Goal: Task Accomplishment & Management: Complete application form

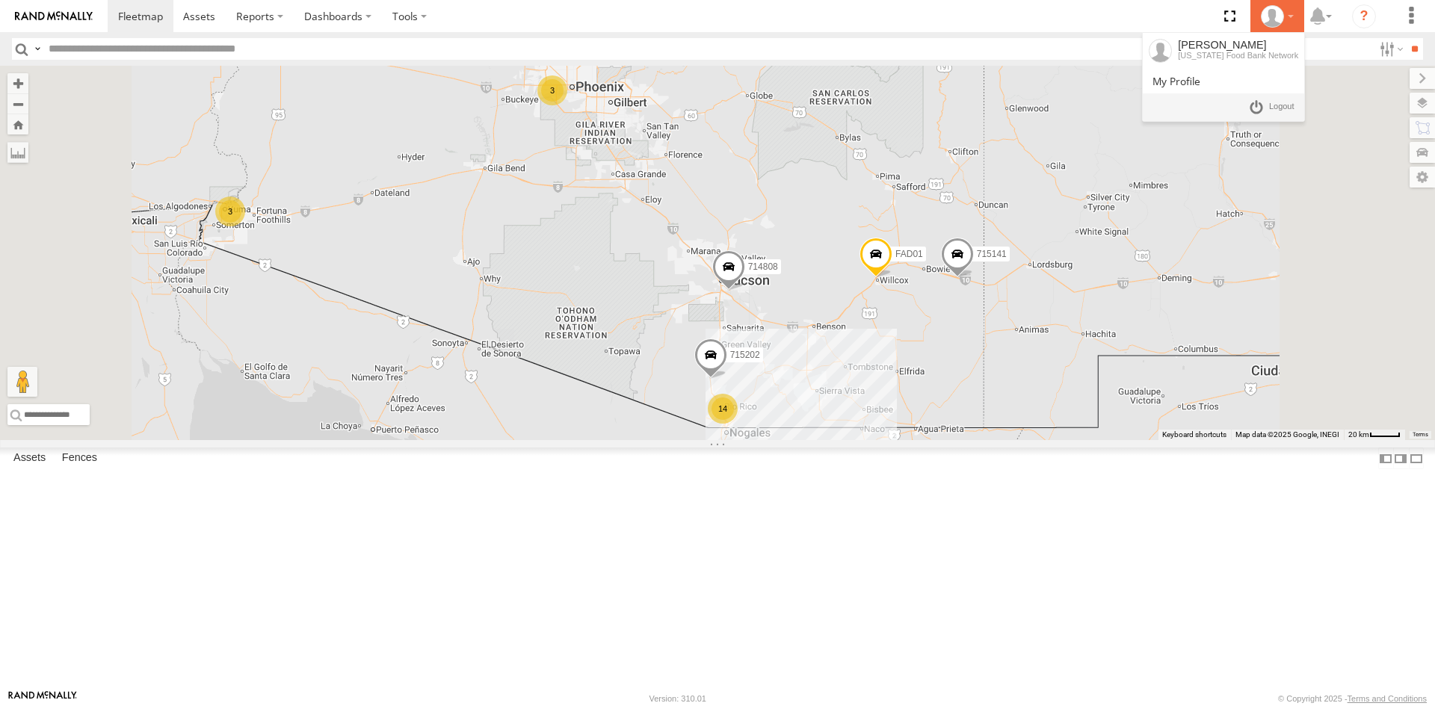
click at [1290, 19] on div at bounding box center [1276, 16] width 43 height 22
click at [1328, 19] on icon at bounding box center [1317, 16] width 27 height 19
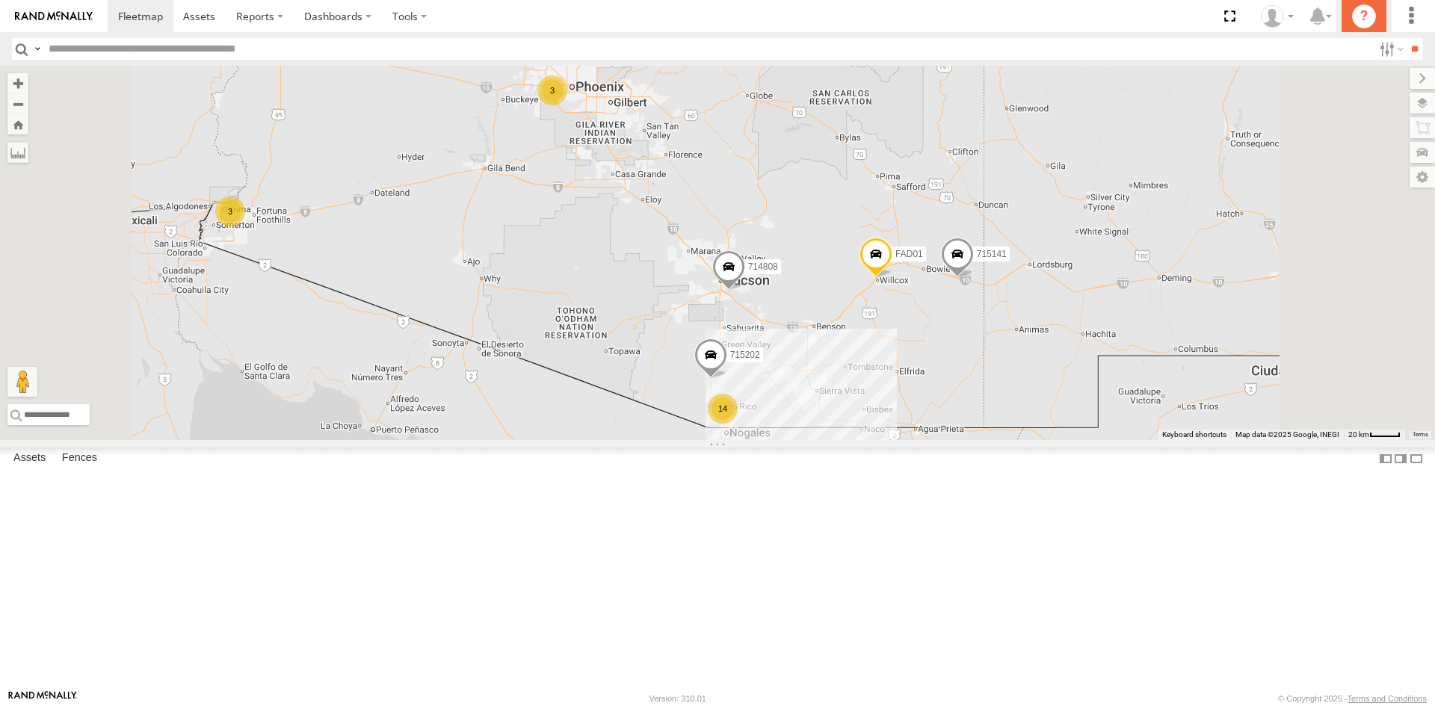
click at [1359, 17] on icon "?" at bounding box center [1364, 16] width 24 height 24
click at [1414, 20] on label at bounding box center [1410, 16] width 33 height 32
click at [1376, 117] on span at bounding box center [1366, 117] width 35 height 14
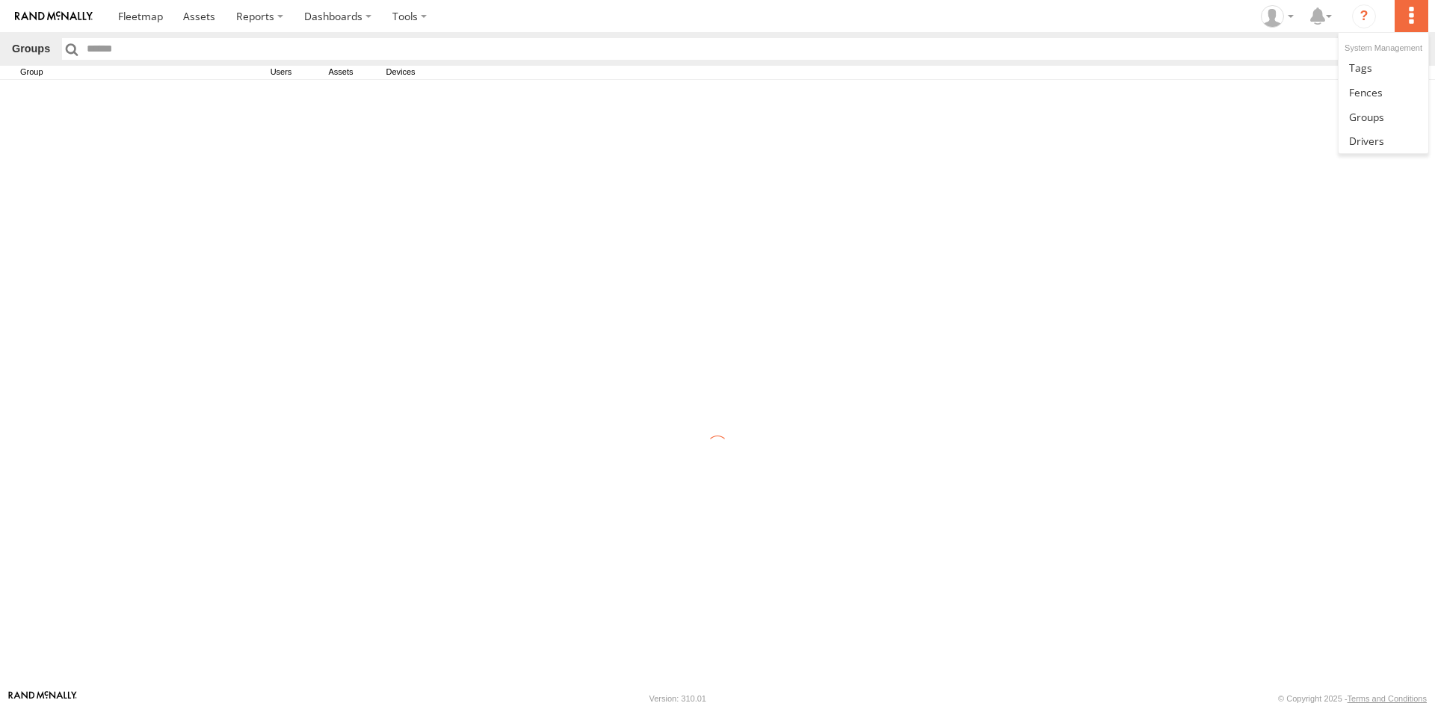
click at [1414, 16] on label at bounding box center [1410, 16] width 33 height 32
click at [1370, 144] on span at bounding box center [1366, 141] width 35 height 14
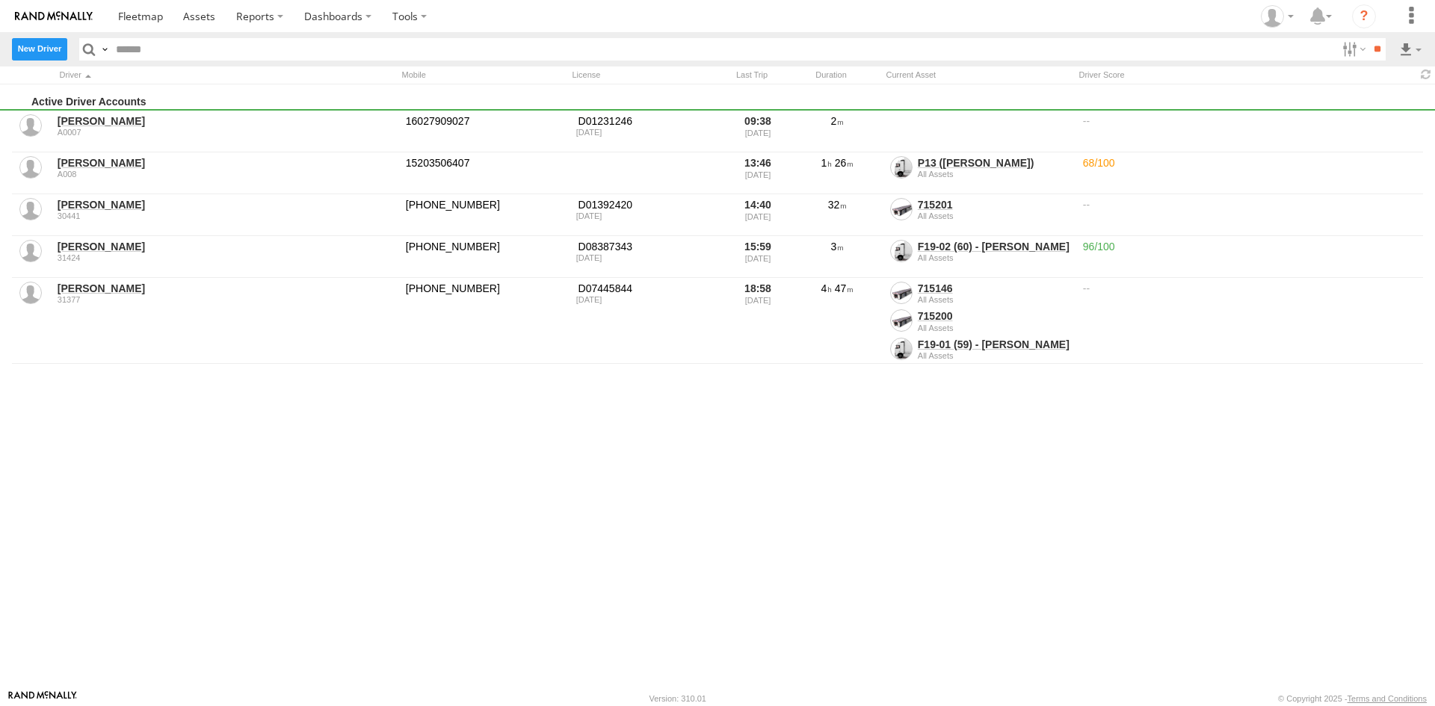
click at [49, 50] on label "New Driver" at bounding box center [39, 49] width 55 height 22
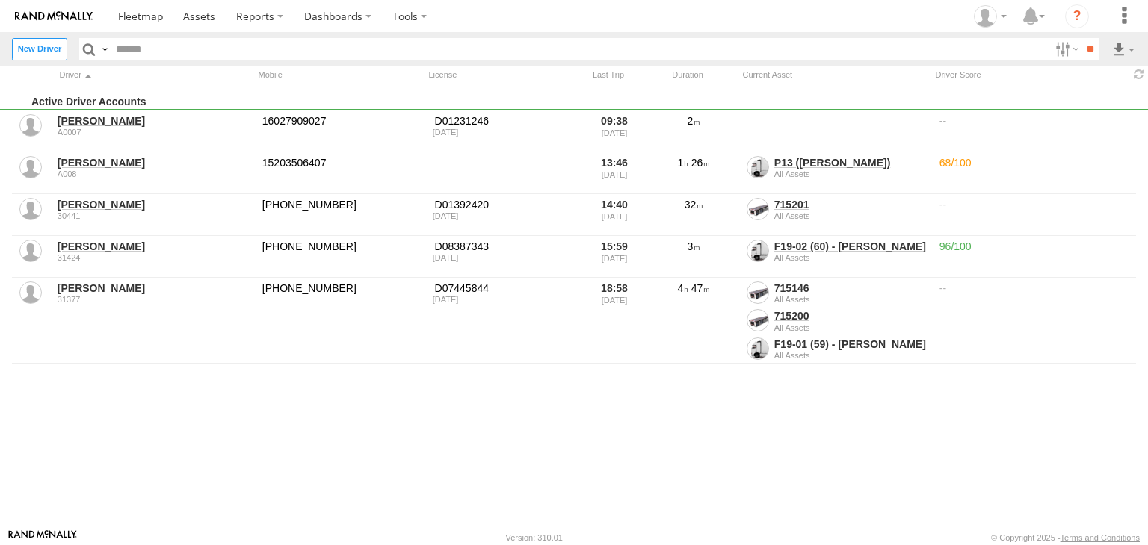
click at [0, 0] on input "text" at bounding box center [0, 0] width 0 height 0
type input "******"
type input "**********"
click at [0, 0] on div at bounding box center [0, 0] width 0 height 0
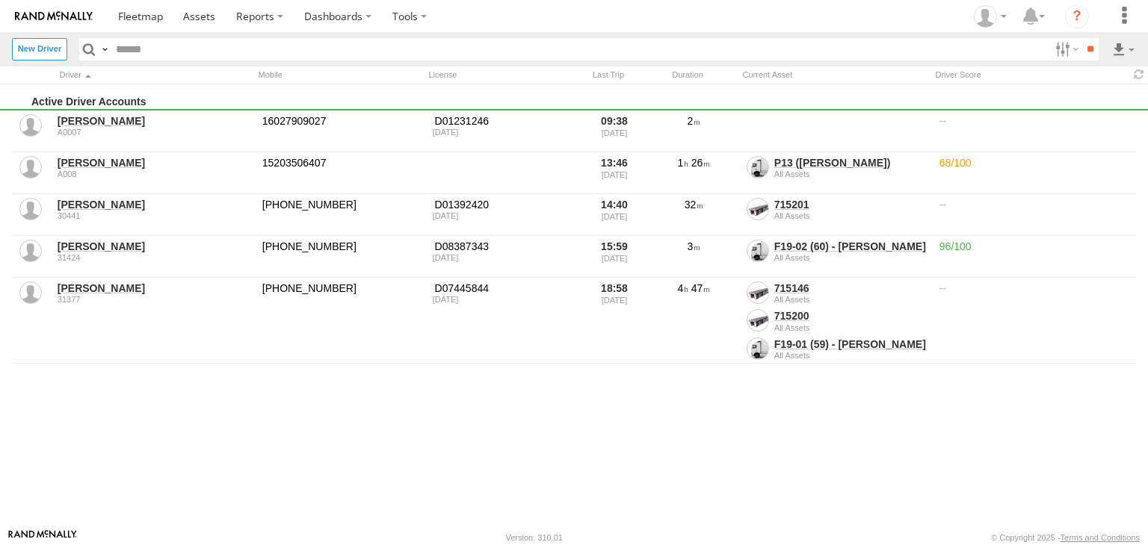
click at [0, 0] on input "text" at bounding box center [0, 0] width 0 height 0
click at [0, 0] on label "Driver ID" at bounding box center [0, 0] width 0 height 0
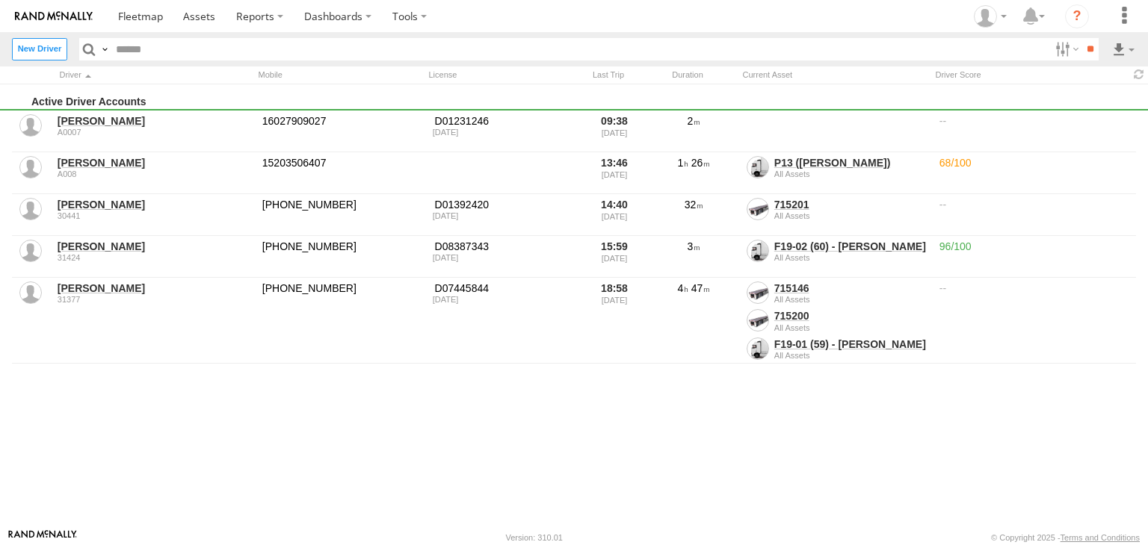
click at [0, 0] on label "Driver ID" at bounding box center [0, 0] width 0 height 0
click at [0, 0] on label "×" at bounding box center [0, 0] width 0 height 0
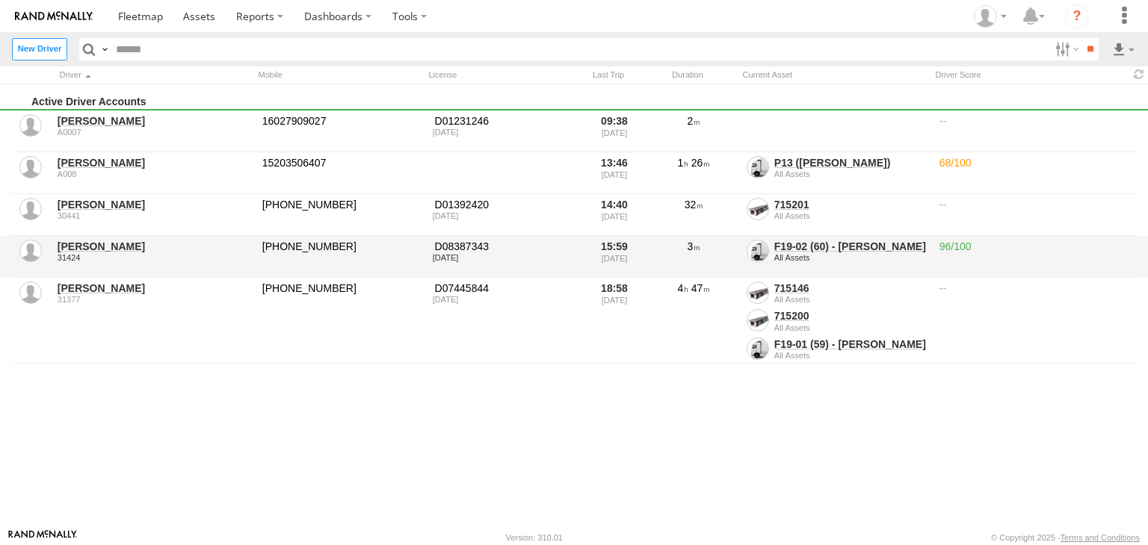
click at [114, 246] on link "Luis Figueroa" at bounding box center [155, 246] width 194 height 13
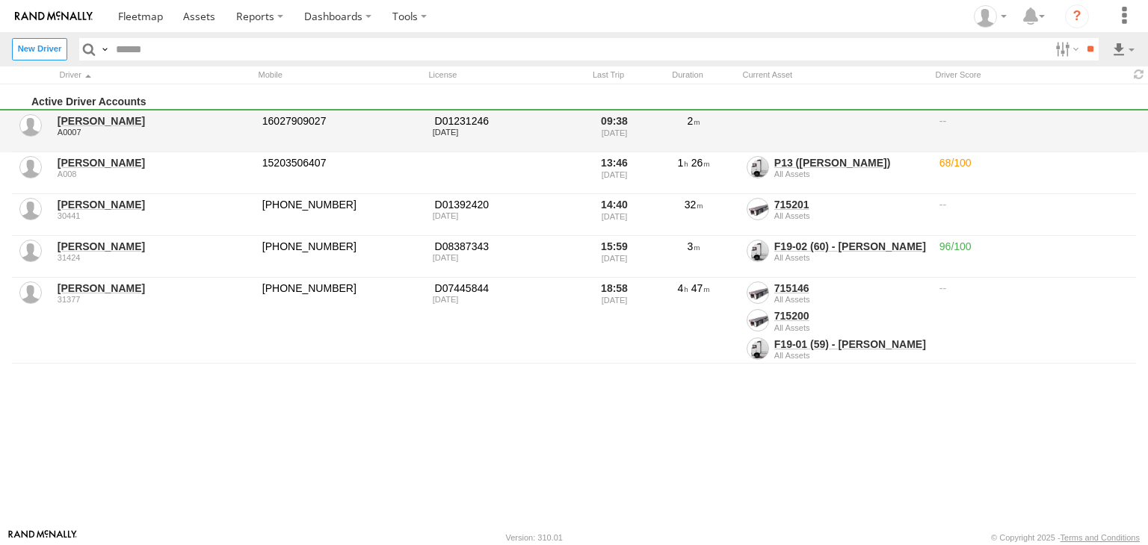
click at [941, 119] on div at bounding box center [1036, 131] width 199 height 39
click at [1141, 123] on div "David Sosa A0007 16027909027 D01231246 04/03/2032 09:38 09/05/2025 2" at bounding box center [574, 132] width 1148 height 42
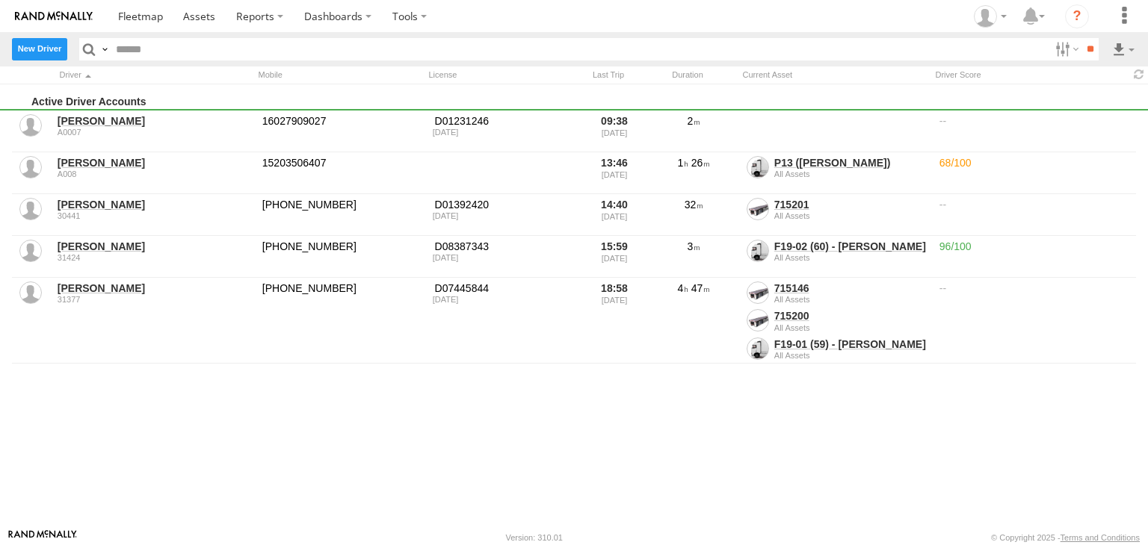
click at [47, 49] on label "New Driver" at bounding box center [39, 49] width 55 height 22
click at [0, 0] on input "text" at bounding box center [0, 0] width 0 height 0
type input "*********"
click at [0, 0] on input "text" at bounding box center [0, 0] width 0 height 0
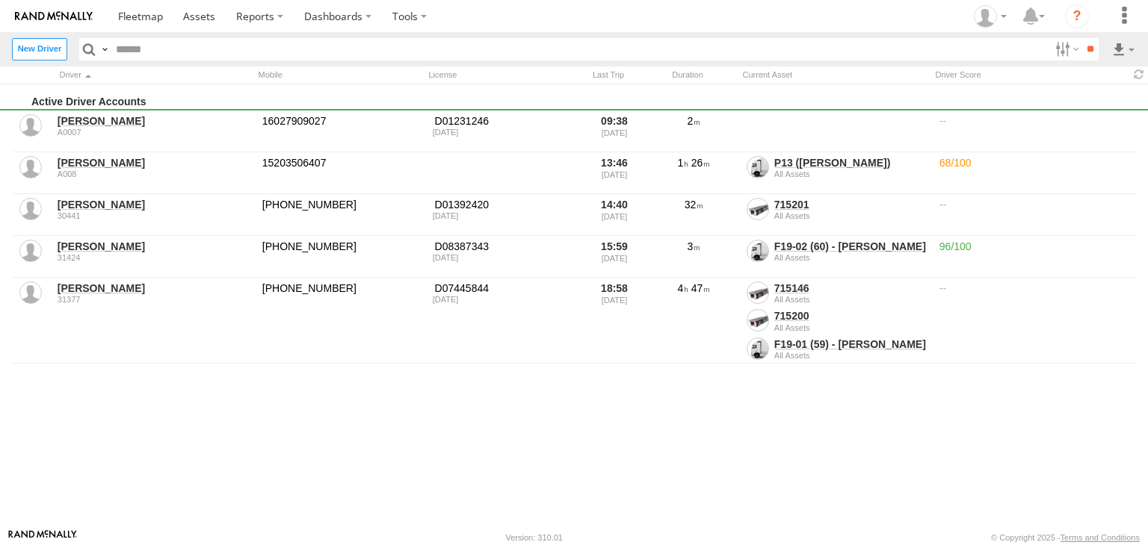
type input "*"
click at [0, 0] on input "date" at bounding box center [0, 0] width 0 height 0
type input "**********"
click at [0, 0] on input "text" at bounding box center [0, 0] width 0 height 0
type input "**"
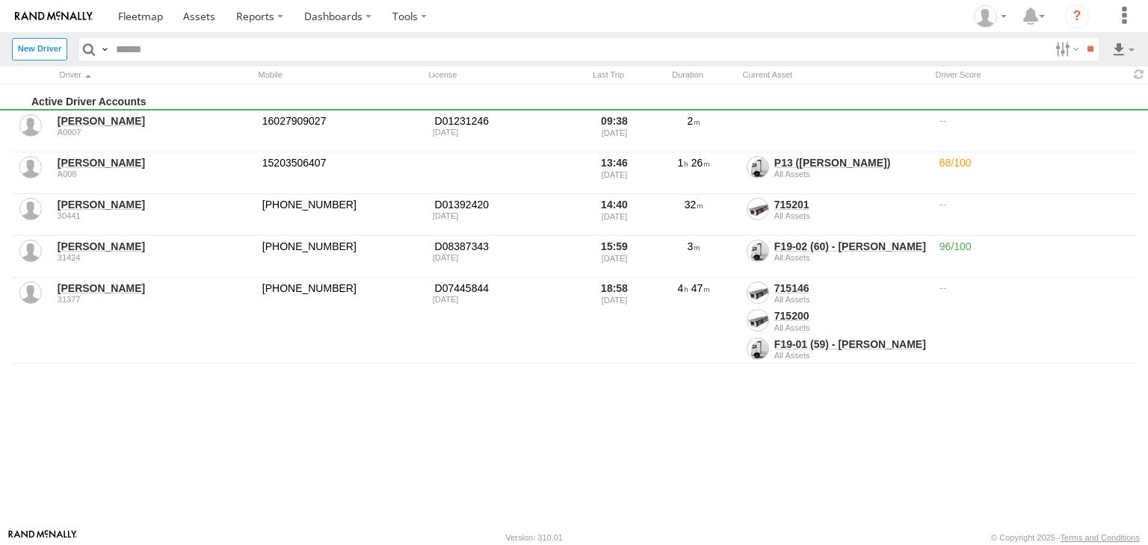
click at [0, 0] on label "Email" at bounding box center [0, 0] width 0 height 0
click at [0, 0] on button "Create" at bounding box center [0, 0] width 0 height 0
click at [0, 0] on button "Yes" at bounding box center [0, 0] width 0 height 0
click at [134, 17] on span at bounding box center [140, 16] width 45 height 14
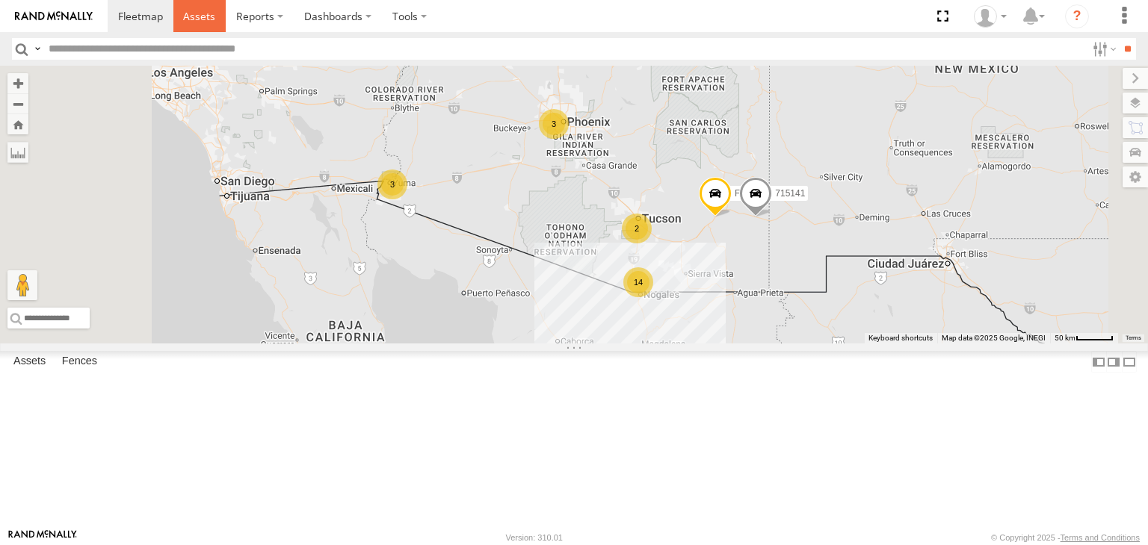
click at [199, 19] on span at bounding box center [199, 16] width 32 height 14
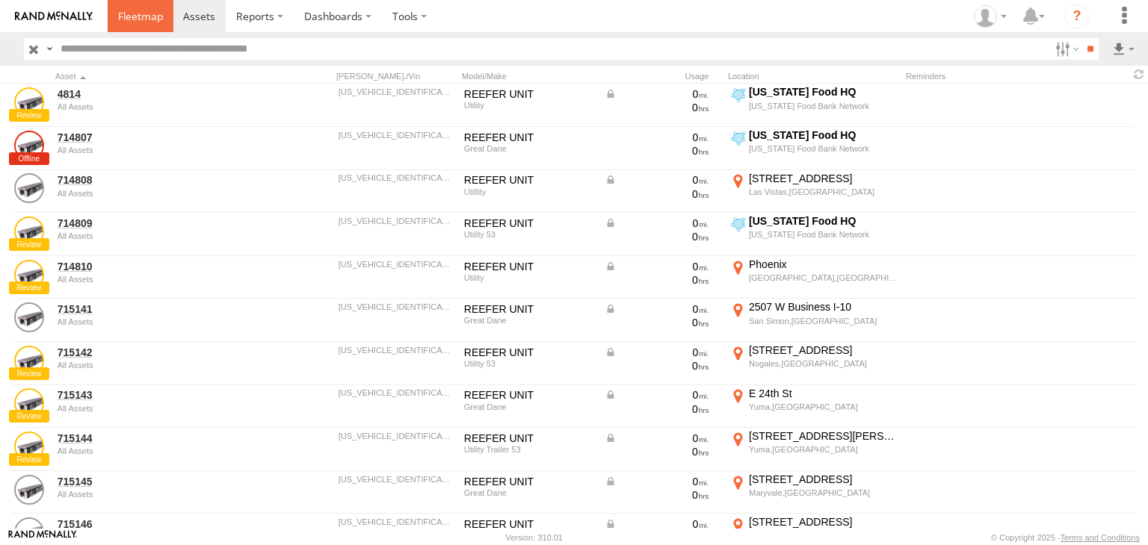
click at [146, 21] on span at bounding box center [140, 16] width 45 height 14
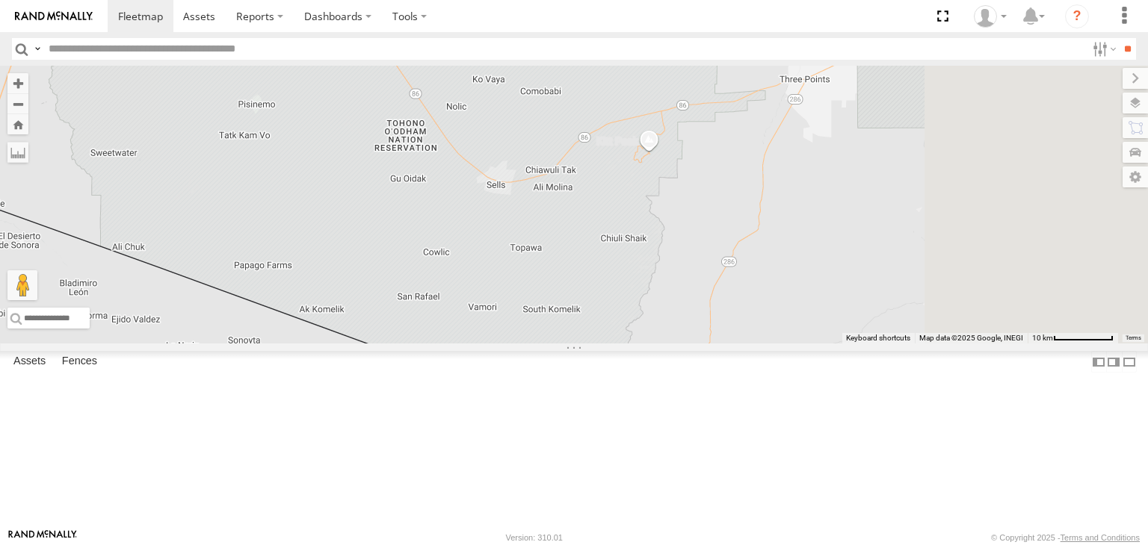
drag, startPoint x: 918, startPoint y: 295, endPoint x: 542, endPoint y: 435, distance: 400.2
click at [544, 344] on div "FAD01 715141" at bounding box center [574, 205] width 1148 height 278
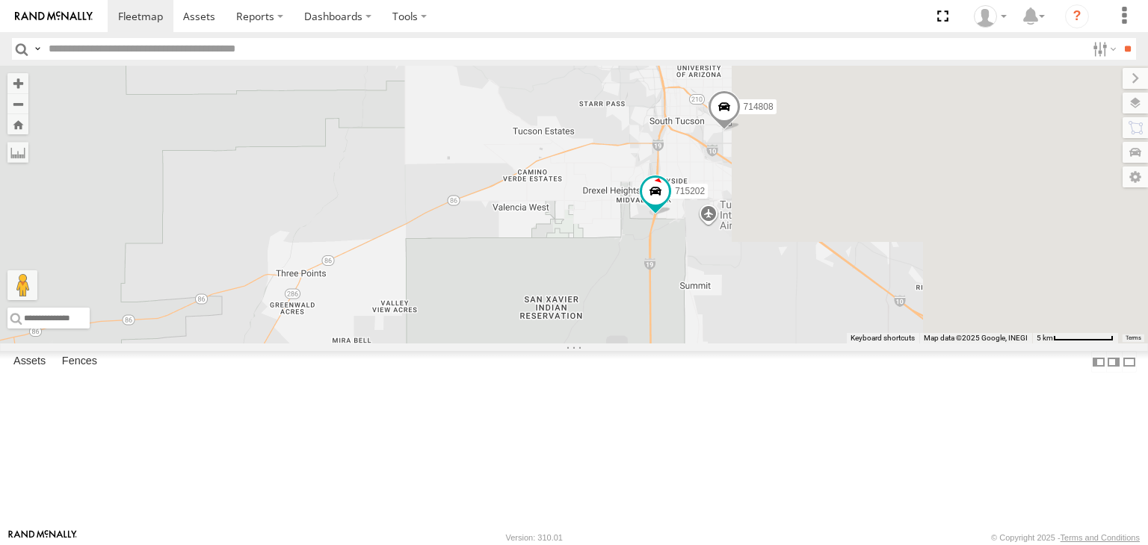
drag, startPoint x: 783, startPoint y: 341, endPoint x: 397, endPoint y: 500, distance: 417.5
click at [398, 344] on div "FAD01 715141 715202 714808 Keyboard shortcuts Map Data Map data ©2025 Google, I…" at bounding box center [574, 205] width 1148 height 278
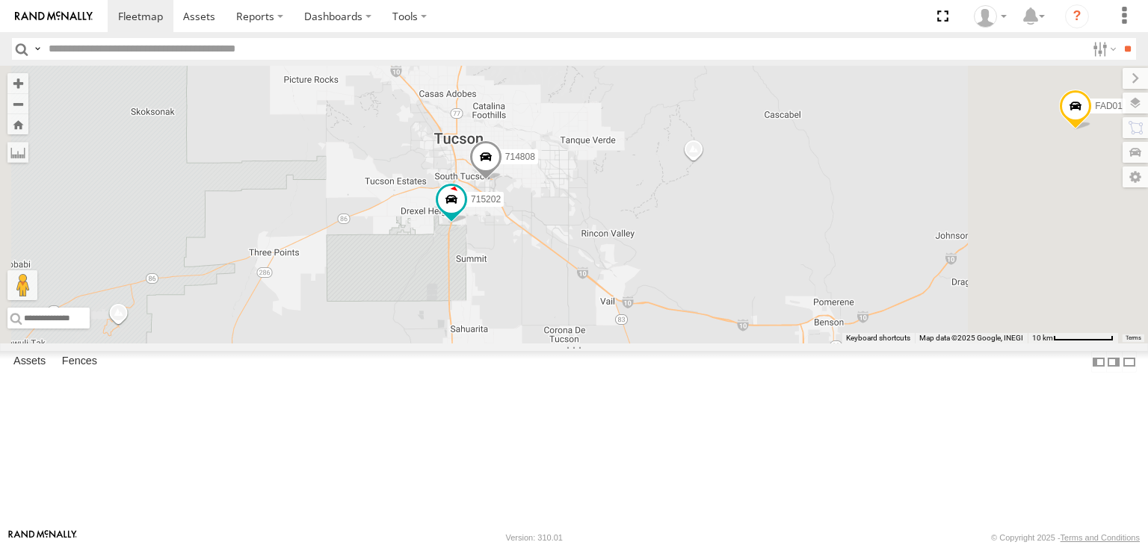
drag, startPoint x: 604, startPoint y: 429, endPoint x: 572, endPoint y: 170, distance: 260.5
click at [571, 187] on div "FAD01 715141 715202 714808" at bounding box center [574, 205] width 1148 height 278
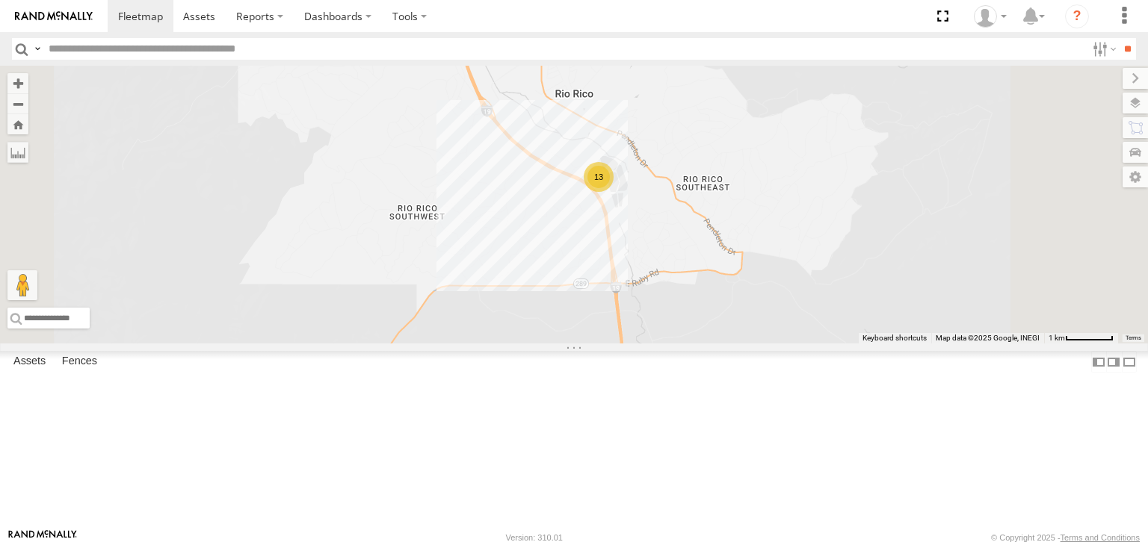
drag, startPoint x: 601, startPoint y: 325, endPoint x: 522, endPoint y: 404, distance: 111.5
click at [522, 344] on div "FAD01 715141 715202 714808 715142 13" at bounding box center [574, 205] width 1148 height 278
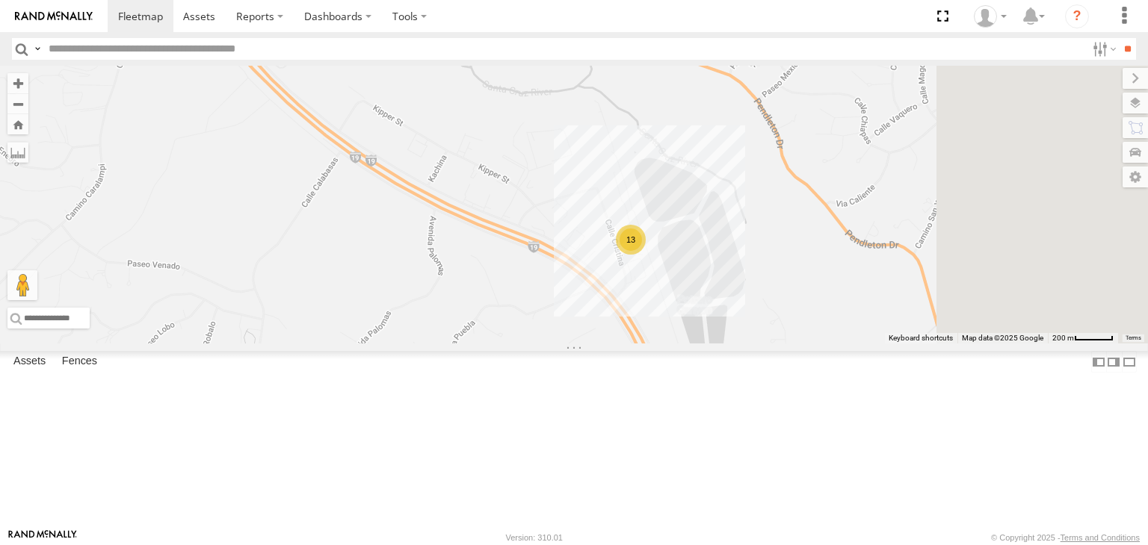
drag, startPoint x: 716, startPoint y: 374, endPoint x: 473, endPoint y: 300, distance: 253.6
click at [475, 297] on div "FAD01 715141 715202 714808 715142 13" at bounding box center [574, 205] width 1148 height 278
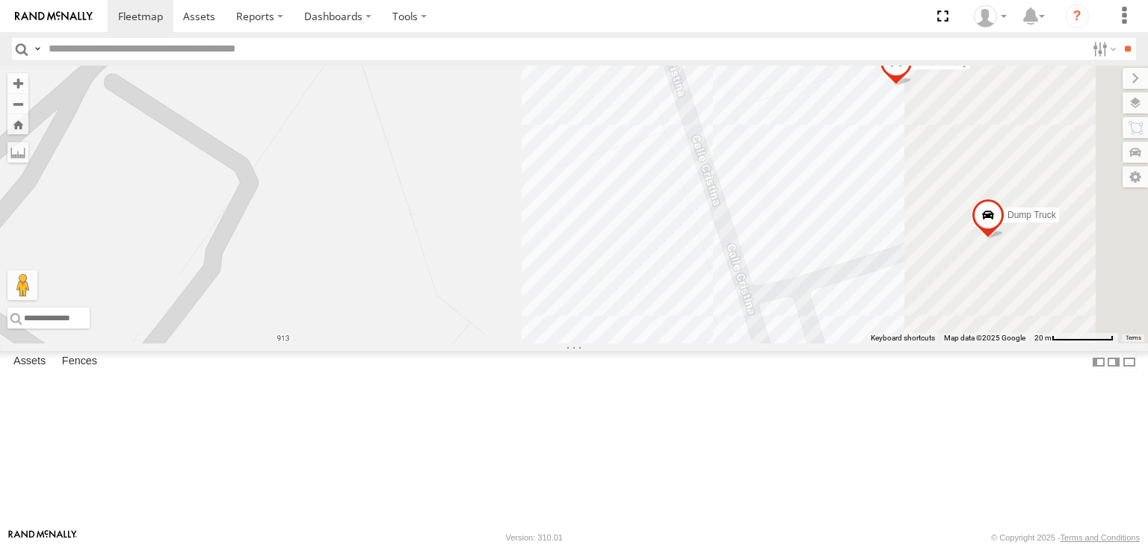
drag, startPoint x: 691, startPoint y: 345, endPoint x: 412, endPoint y: 320, distance: 279.8
click at [412, 320] on div "FAD01 715141 715202 714808 715142 Dump Truck 715204 - Dry" at bounding box center [574, 205] width 1148 height 278
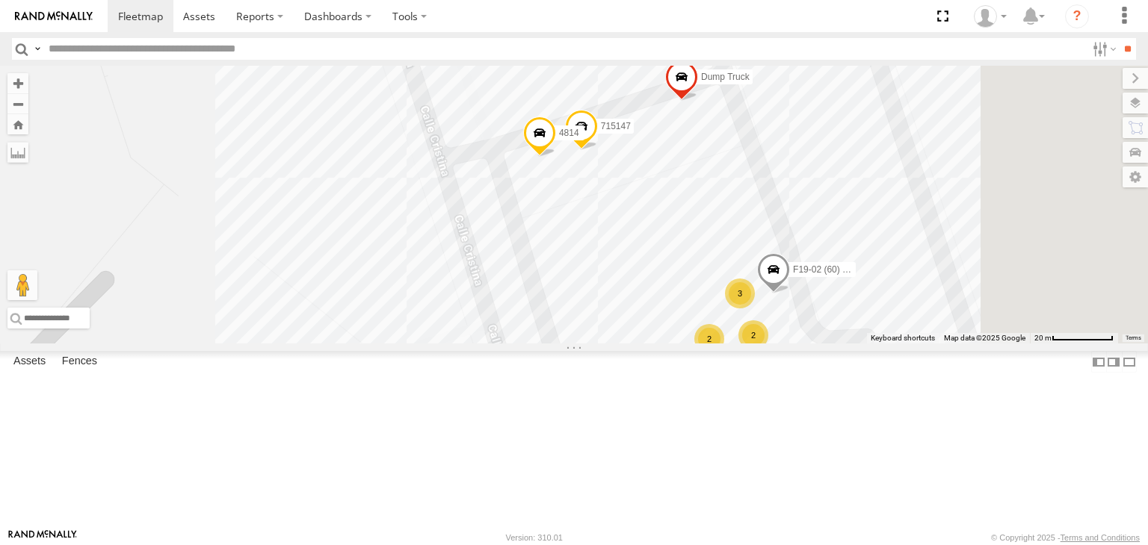
drag, startPoint x: 587, startPoint y: 413, endPoint x: 523, endPoint y: 231, distance: 193.1
click at [523, 231] on div "FAD01 715141 715202 714808 715142 Dump Truck 715204 - Dry 2 3 715147 F19-02 (60…" at bounding box center [574, 205] width 1148 height 278
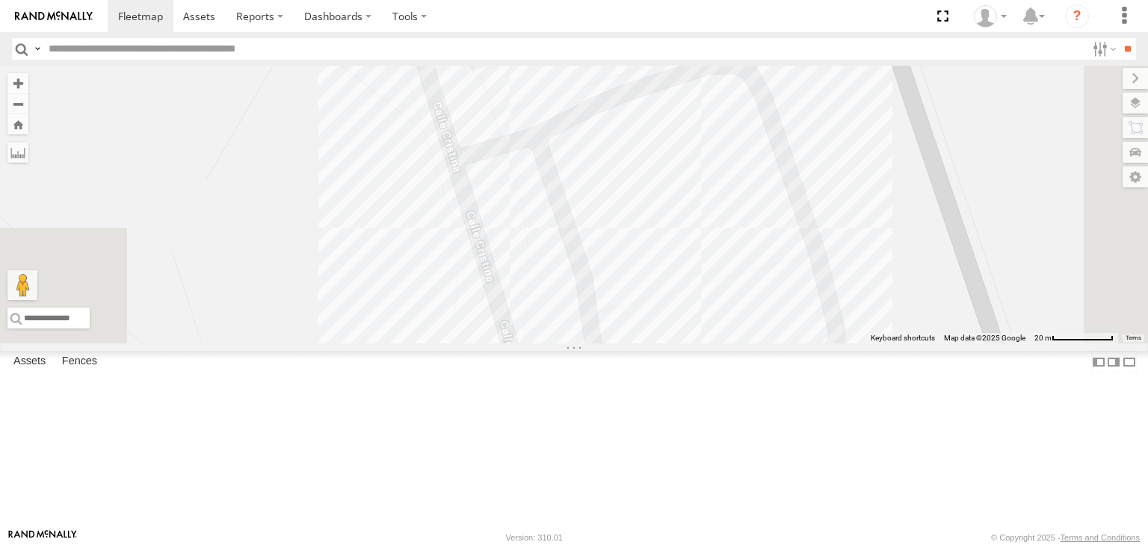
drag, startPoint x: 575, startPoint y: 381, endPoint x: 516, endPoint y: 155, distance: 234.0
click at [516, 158] on div "FAD01 715141 715202 714808 715142 Dump Truck 715204 - Dry 2 3 715147 F19-02 (60…" at bounding box center [574, 205] width 1148 height 278
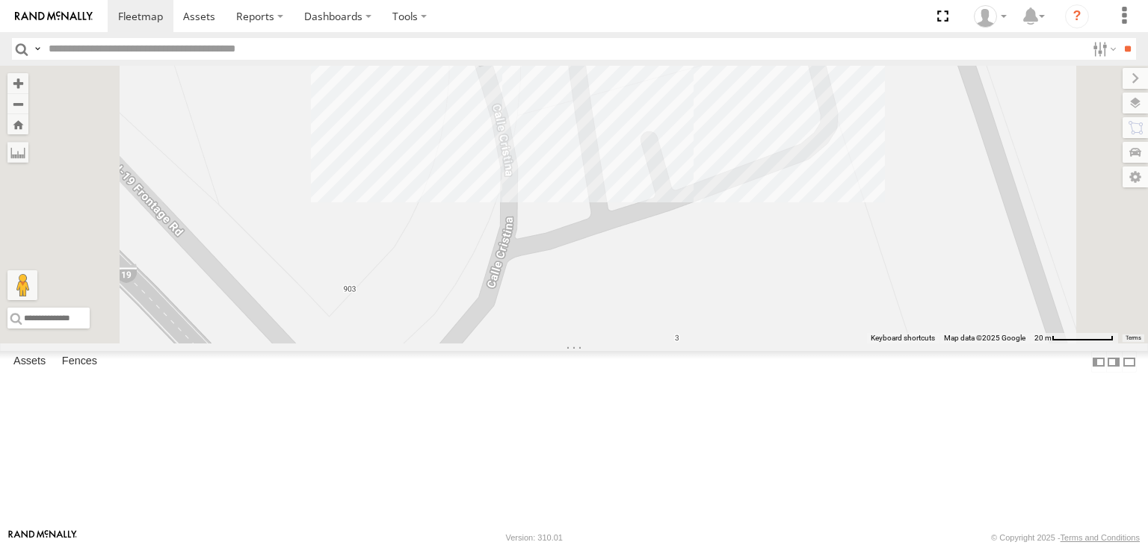
drag, startPoint x: 520, startPoint y: 246, endPoint x: 616, endPoint y: 527, distance: 297.5
click at [615, 344] on div "FAD01 715141 715202 714808 715142 Dump Truck 715204 - Dry 2 3 715147 F19-02 (60…" at bounding box center [574, 205] width 1148 height 278
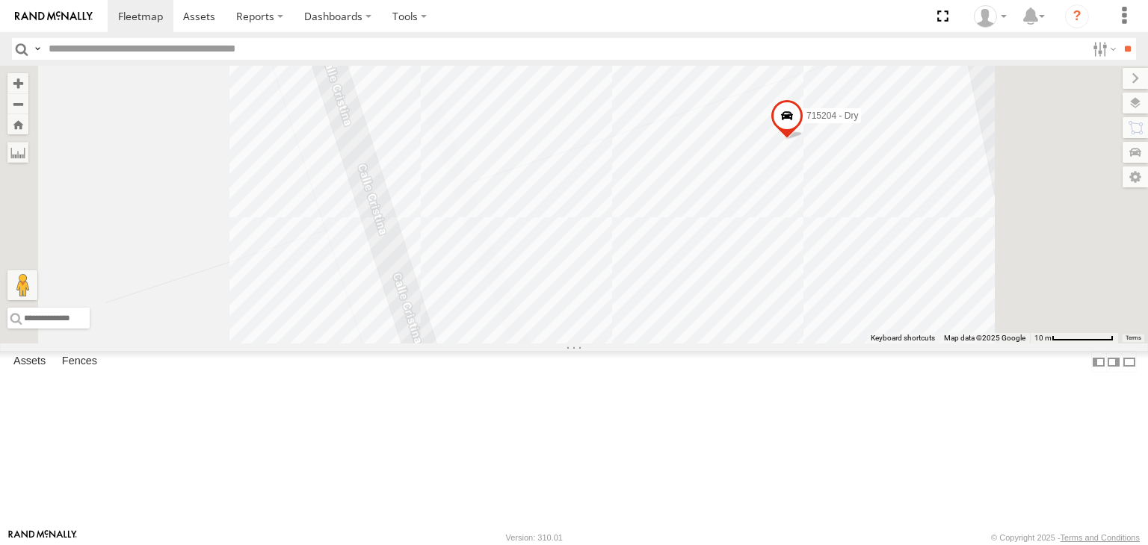
drag, startPoint x: 835, startPoint y: 234, endPoint x: 696, endPoint y: 424, distance: 235.7
click at [696, 344] on div "FAD01 715141 715202 714808 715142 Dump Truck 715204 - Dry 715147 F19-02 (60) - …" at bounding box center [574, 205] width 1148 height 278
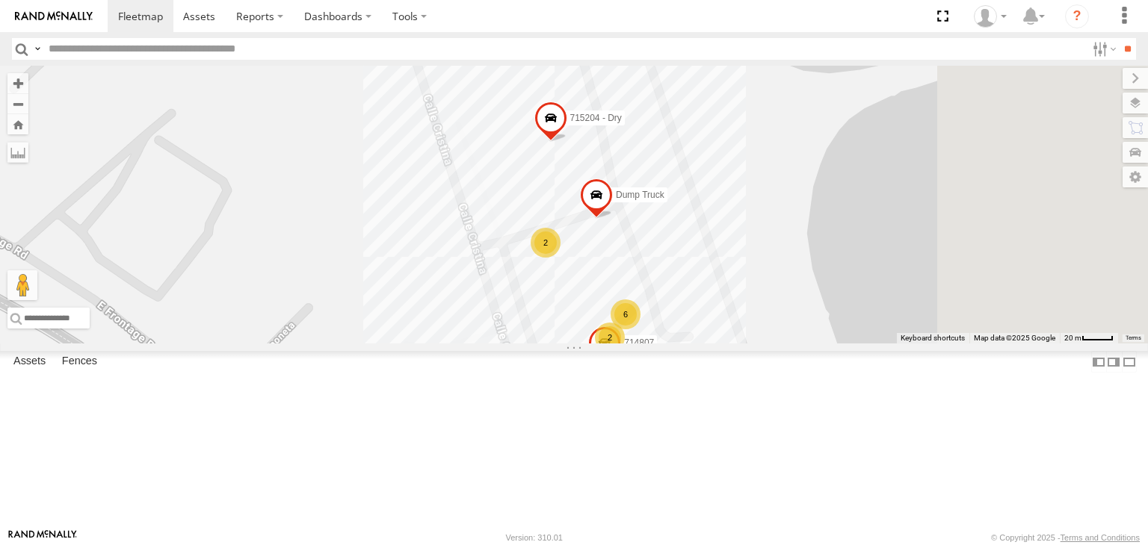
drag, startPoint x: 745, startPoint y: 342, endPoint x: 619, endPoint y: 154, distance: 226.7
click at [628, 162] on div "FAD01 715141 715202 714808 715142 Dump Truck 715204 - Dry 714807 2 6 2" at bounding box center [574, 205] width 1148 height 278
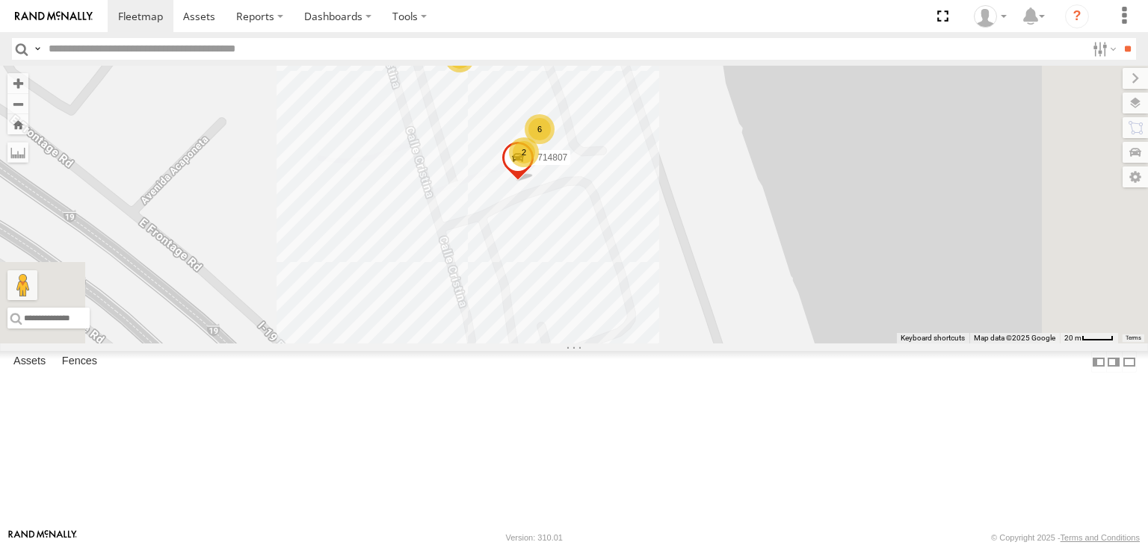
click at [474, 72] on div "2" at bounding box center [460, 58] width 30 height 30
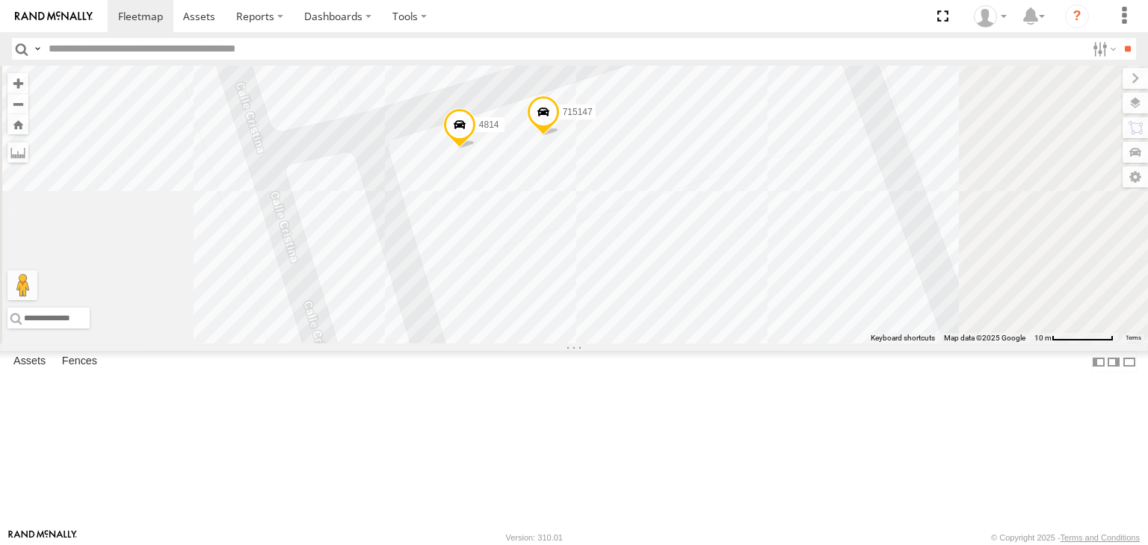
drag, startPoint x: 983, startPoint y: 389, endPoint x: 776, endPoint y: 172, distance: 300.2
click at [795, 198] on div "FAD01 715141 715202 714808 715142 Dump Truck 715204 - Dry 714807 715147 4814" at bounding box center [574, 205] width 1148 height 278
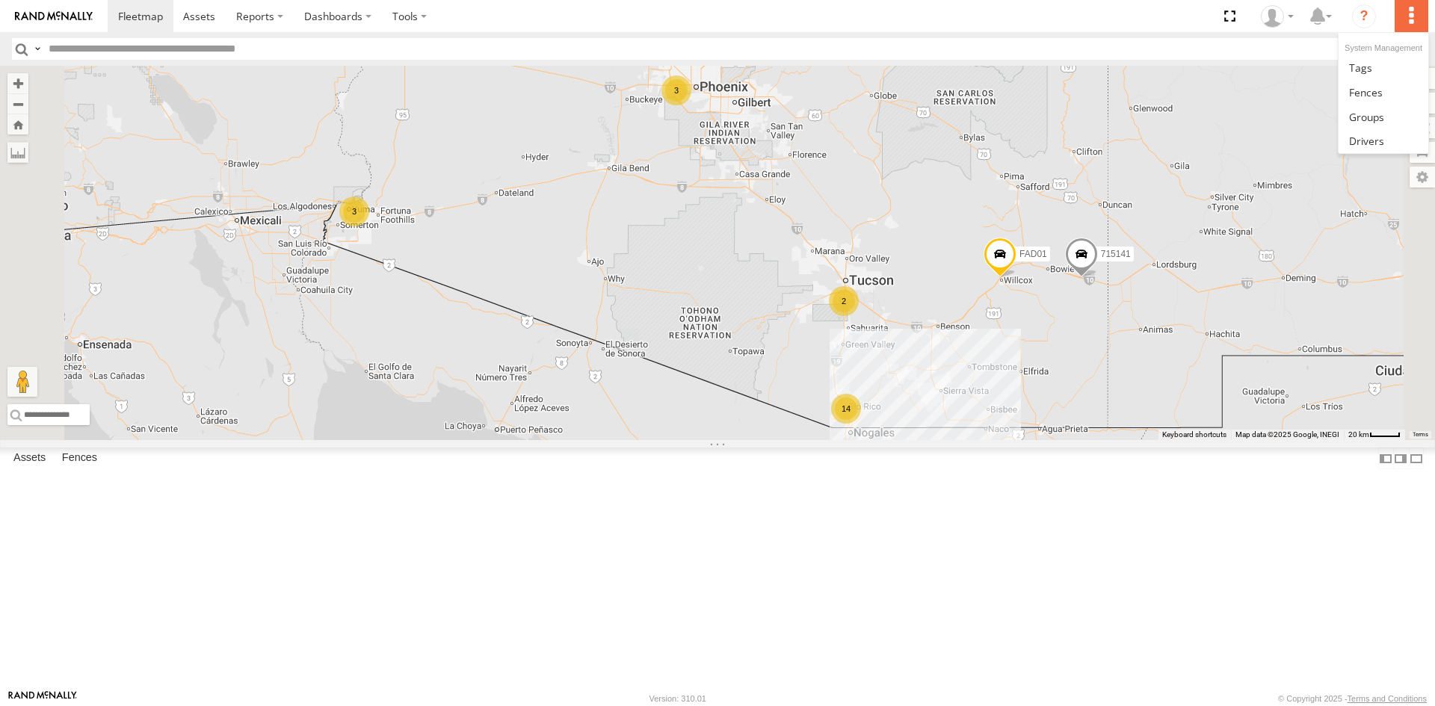
click at [1411, 14] on label at bounding box center [1410, 16] width 33 height 32
click at [1364, 140] on span at bounding box center [1366, 141] width 35 height 14
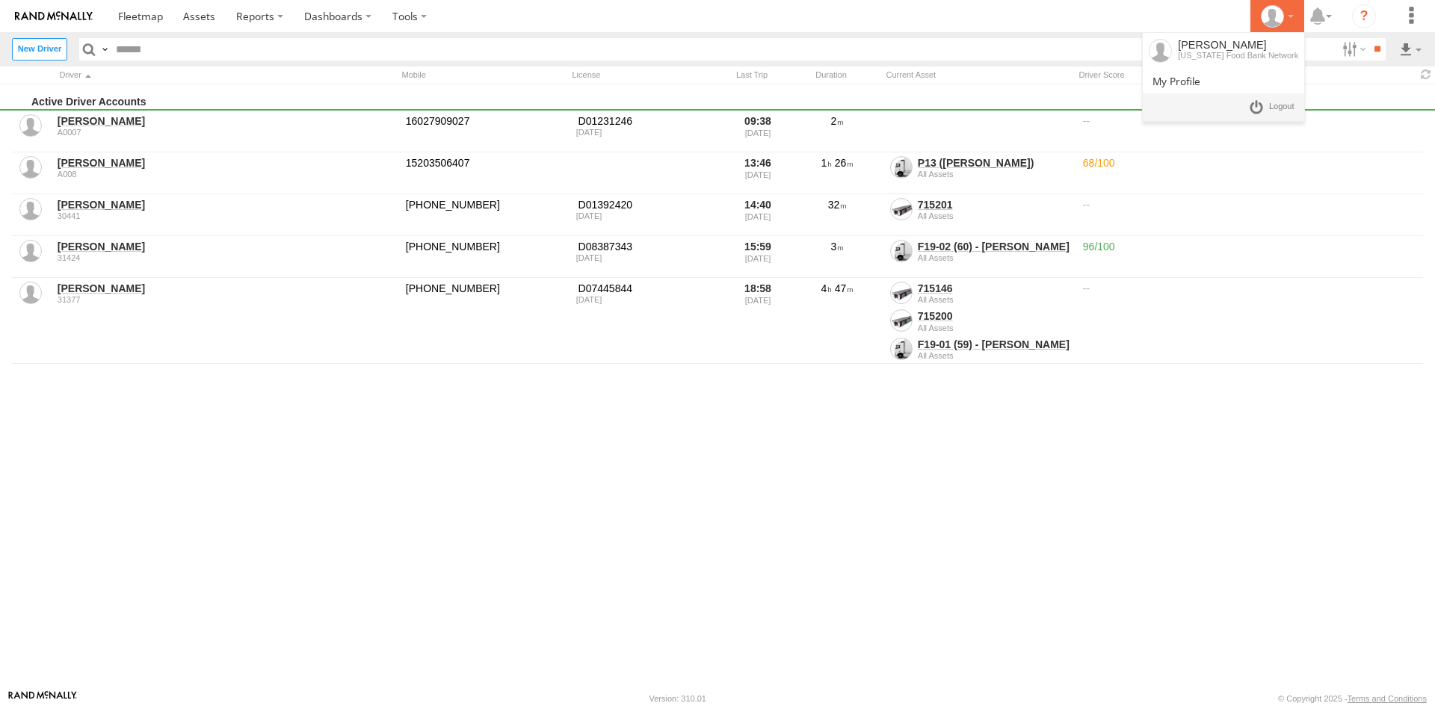
click at [1291, 15] on div at bounding box center [1276, 16] width 43 height 22
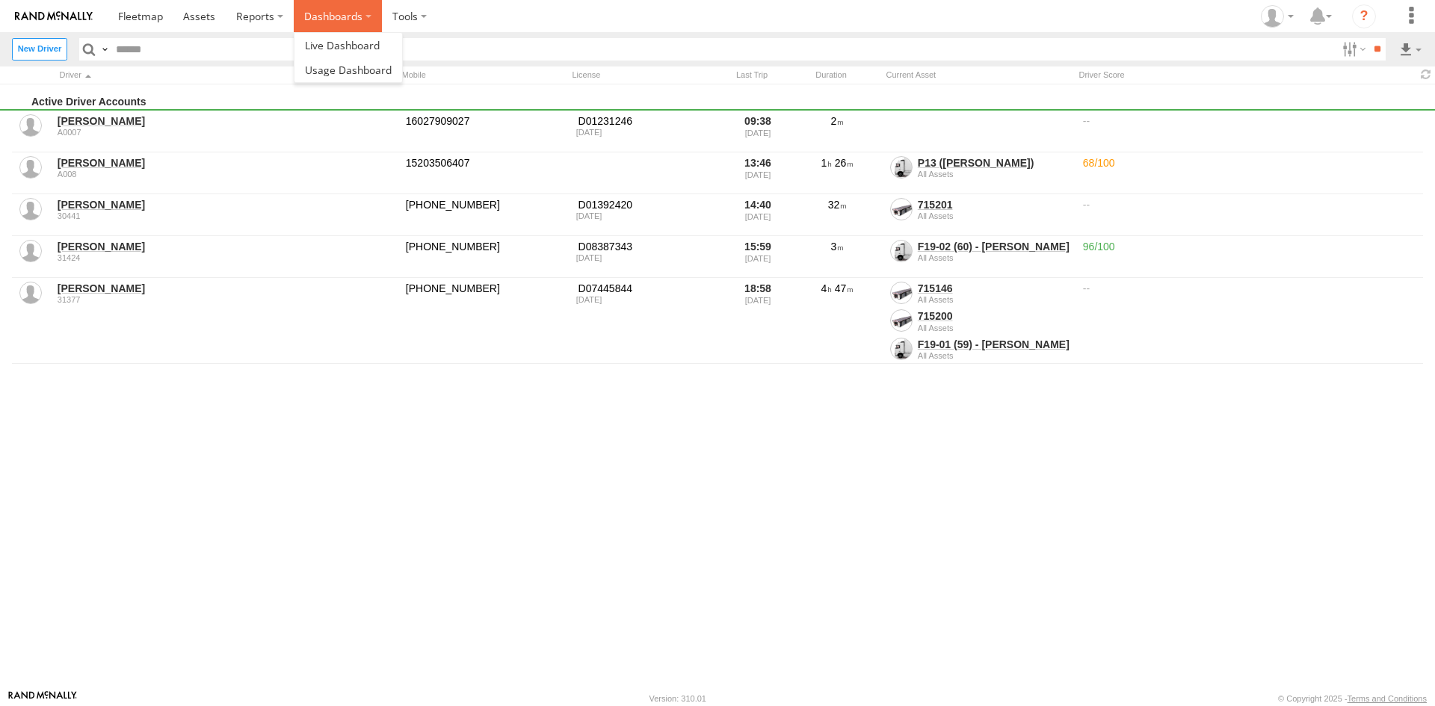
click at [372, 18] on label "Dashboards" at bounding box center [338, 16] width 88 height 32
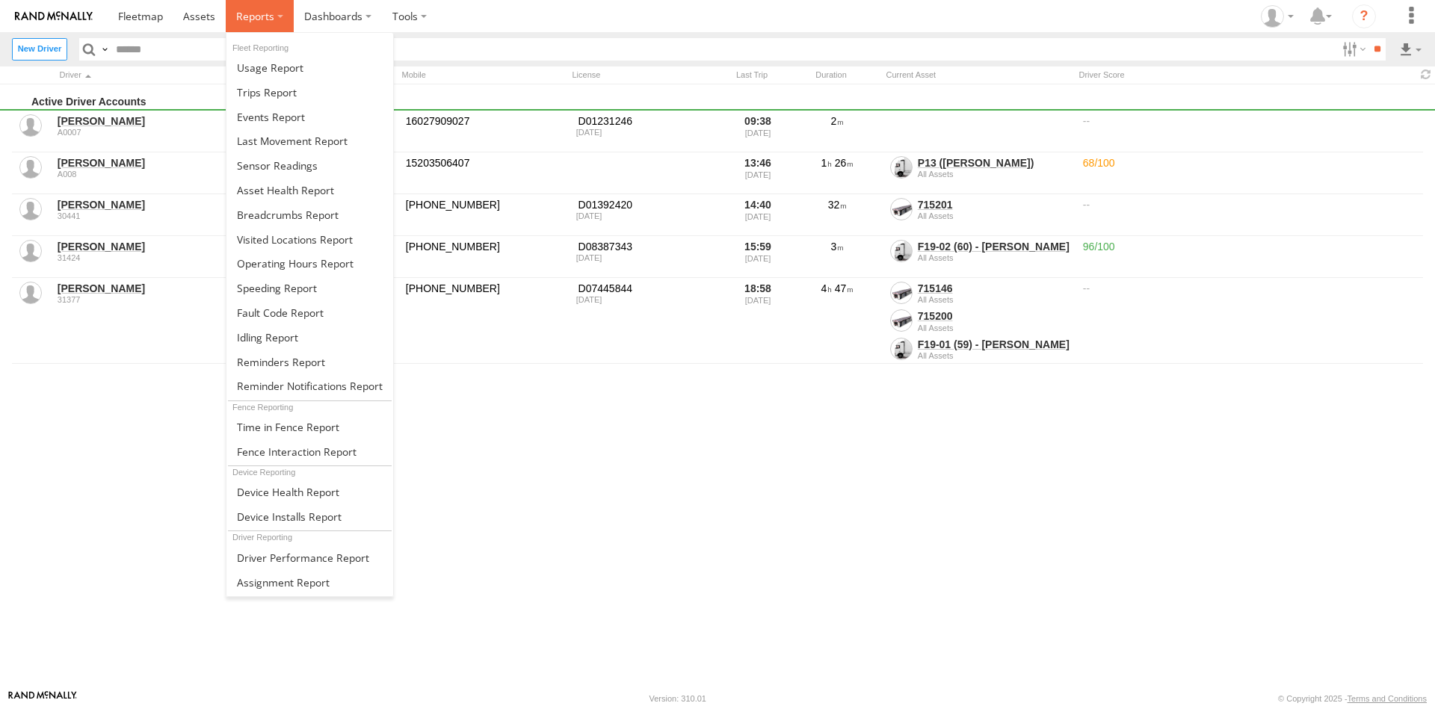
click at [281, 18] on label at bounding box center [260, 16] width 68 height 32
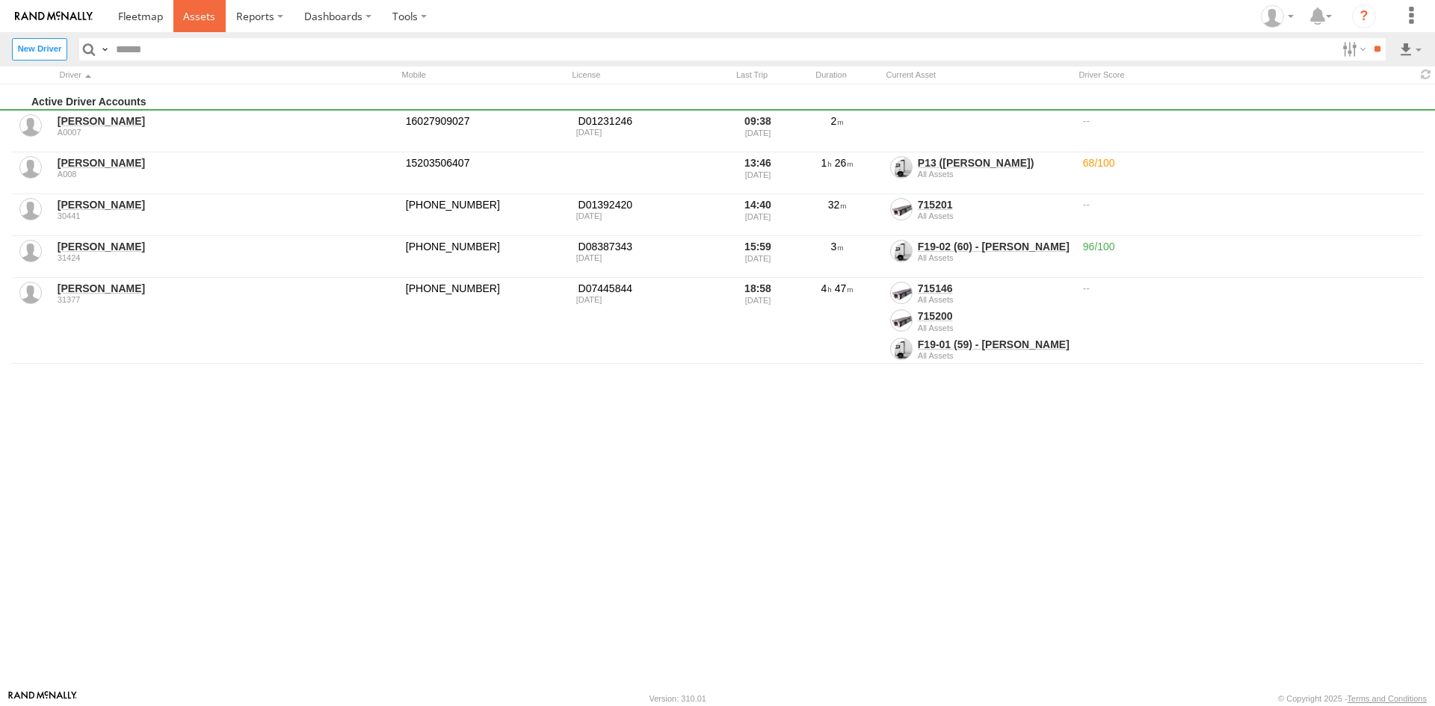
click at [198, 23] on span at bounding box center [199, 16] width 32 height 14
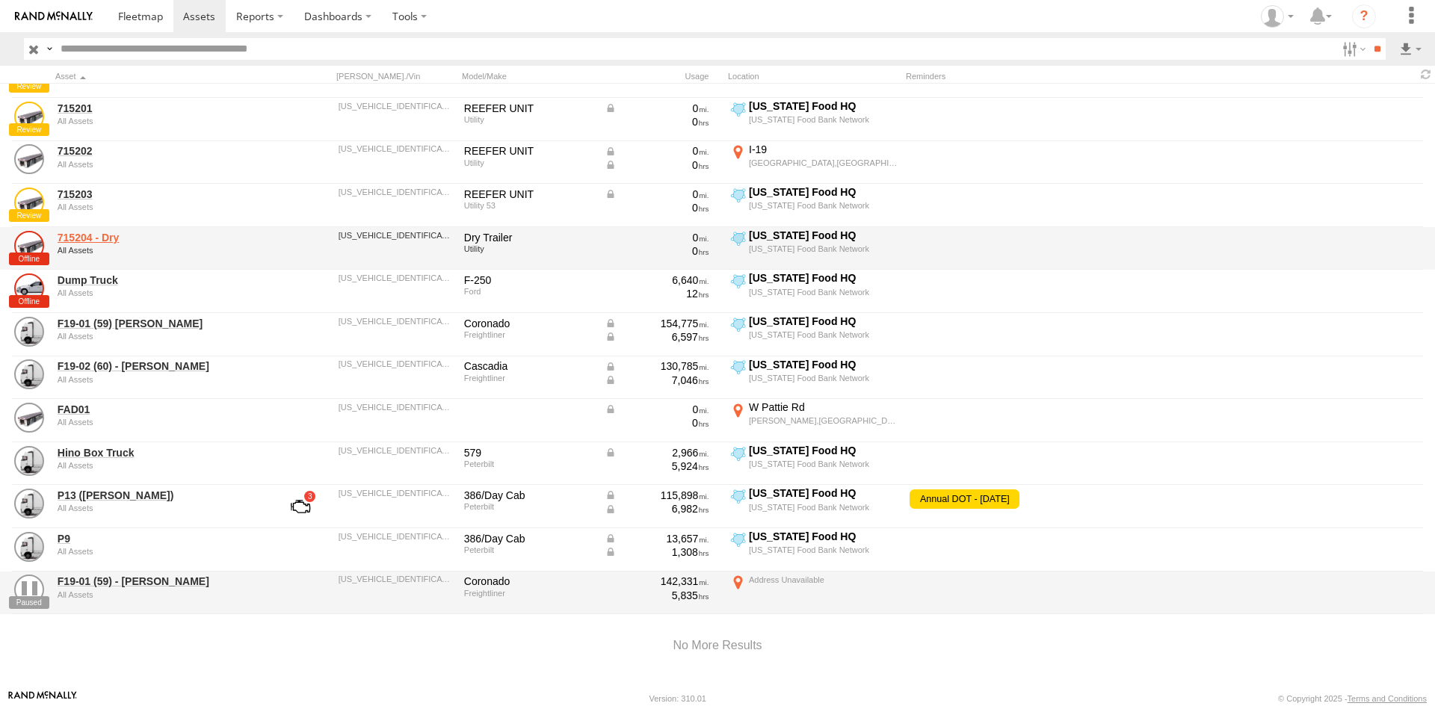
scroll to position [563, 0]
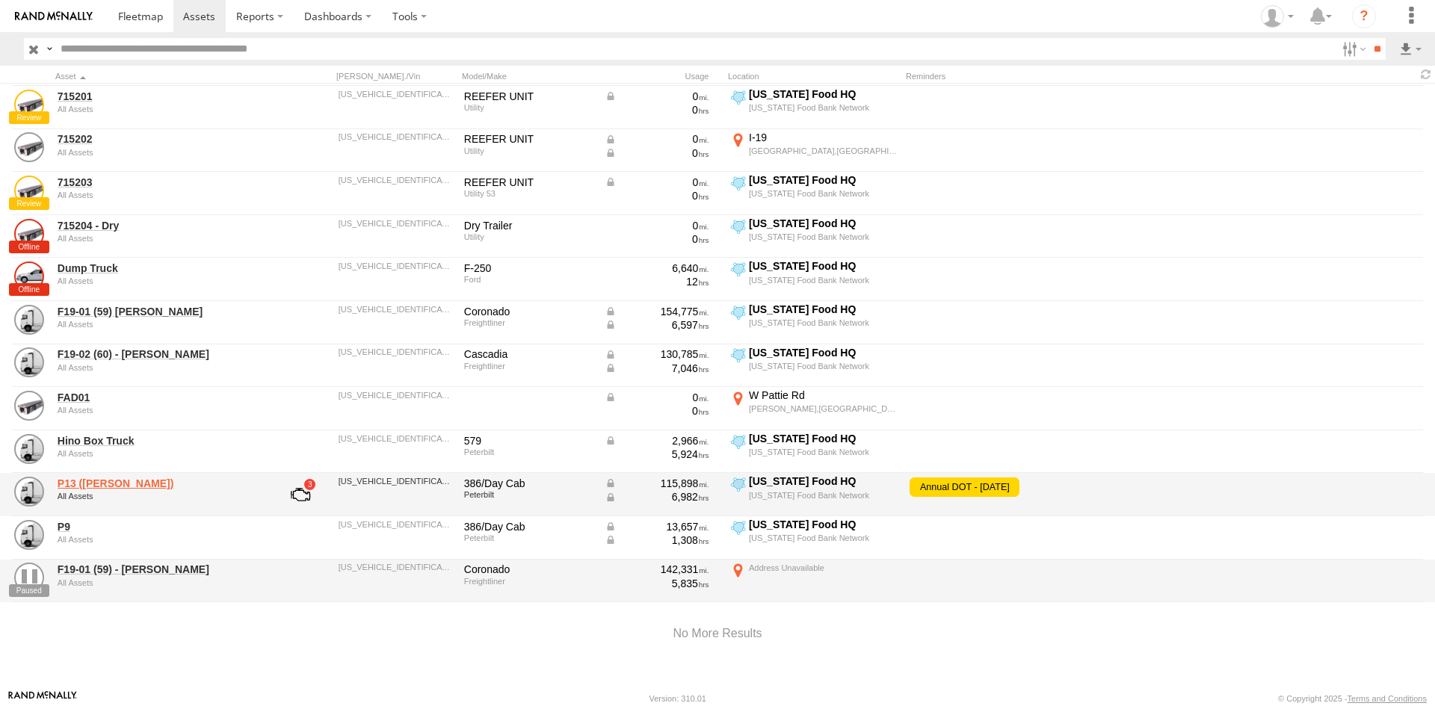
click at [112, 482] on link "P13 ([PERSON_NAME])" at bounding box center [160, 483] width 205 height 13
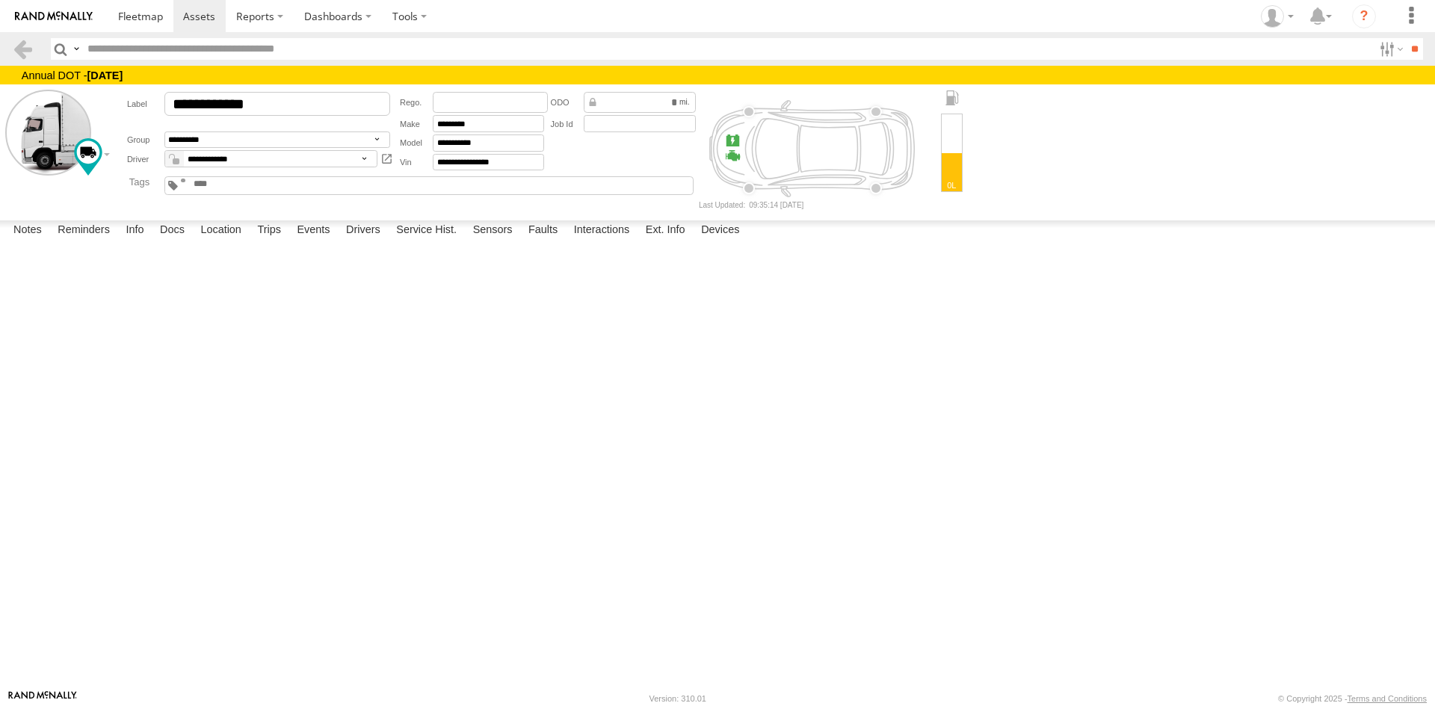
scroll to position [18, 0]
click at [280, 241] on label "Trips" at bounding box center [269, 230] width 39 height 21
click at [365, 241] on label "Drivers" at bounding box center [362, 230] width 49 height 21
click at [442, 241] on label "Service Hist." at bounding box center [426, 230] width 75 height 21
click at [492, 241] on label "Sensors" at bounding box center [492, 230] width 55 height 21
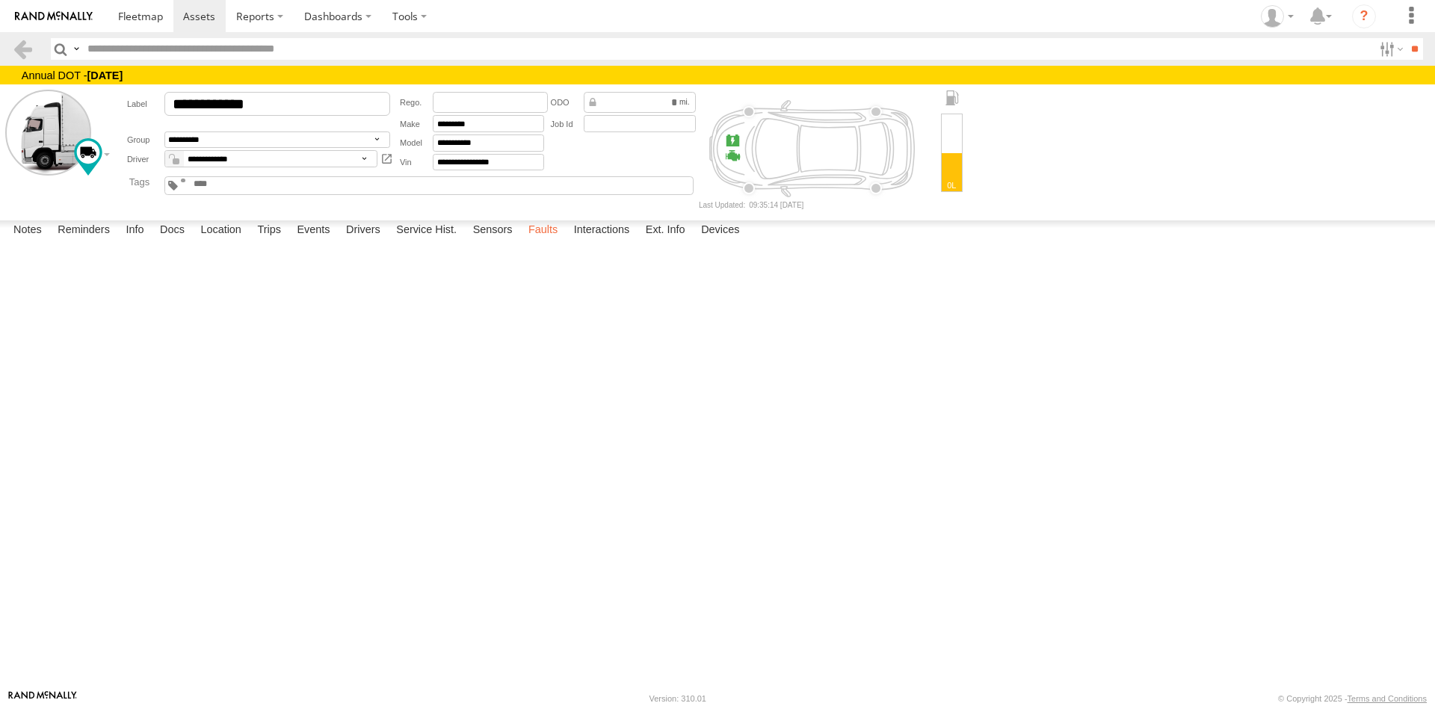
click at [553, 241] on label "Faults" at bounding box center [543, 230] width 44 height 21
click at [616, 241] on label "Interactions" at bounding box center [601, 230] width 71 height 21
click at [668, 241] on label "Ext. Info" at bounding box center [665, 230] width 55 height 21
click at [718, 241] on label "Devices" at bounding box center [719, 230] width 53 height 21
click at [0, 0] on span at bounding box center [0, 0] width 0 height 0
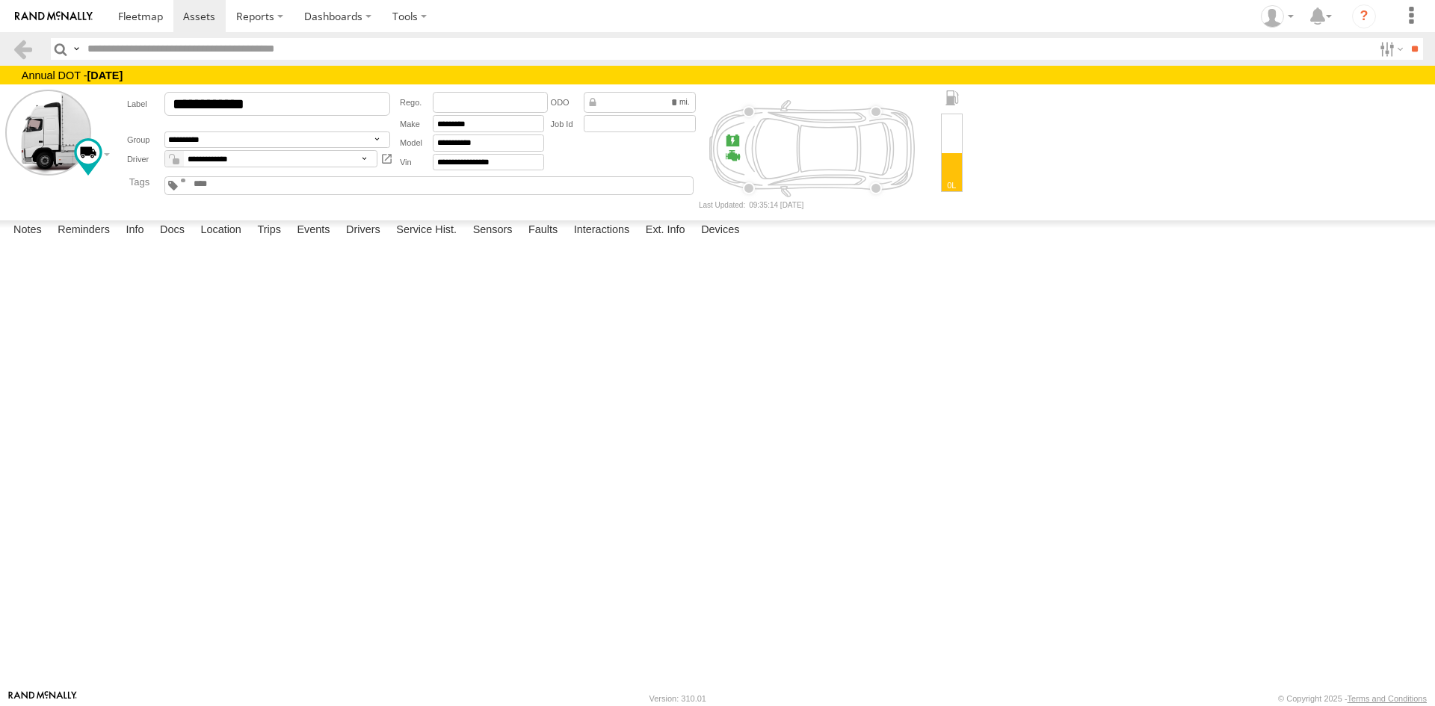
click at [0, 0] on div "[US_STATE] Food Bank Network" at bounding box center [0, 0] width 0 height 0
click at [35, 241] on label "Notes" at bounding box center [27, 230] width 43 height 21
click at [142, 16] on span at bounding box center [140, 16] width 45 height 14
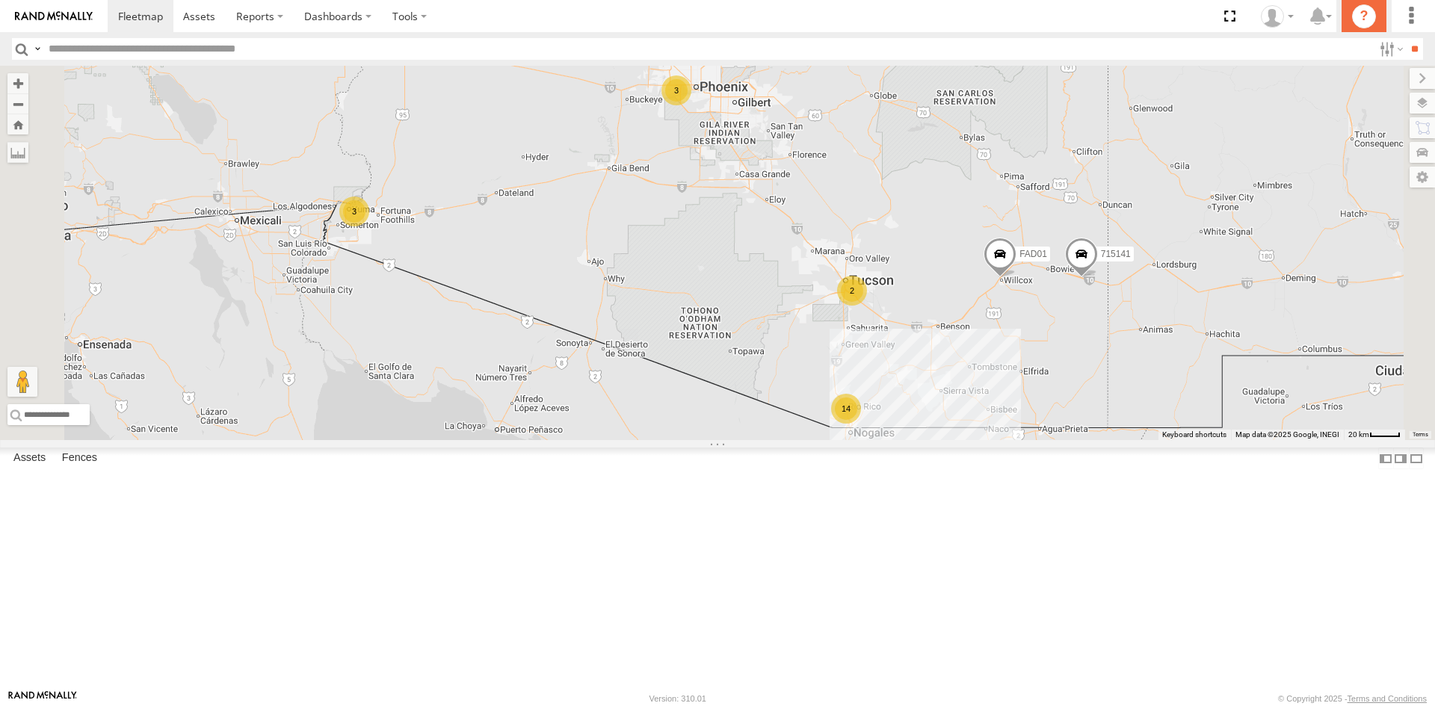
click at [1364, 15] on icon "?" at bounding box center [1364, 16] width 24 height 24
